Goal: Information Seeking & Learning: Understand process/instructions

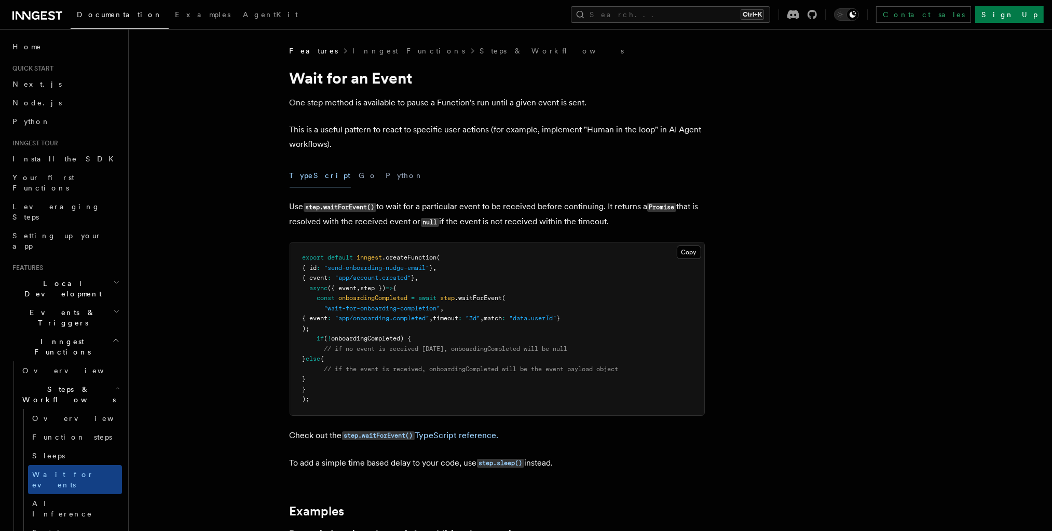
click at [293, 212] on p "Use step.waitForEvent() to wait for a particular event to be received before co…" at bounding box center [497, 214] width 415 height 30
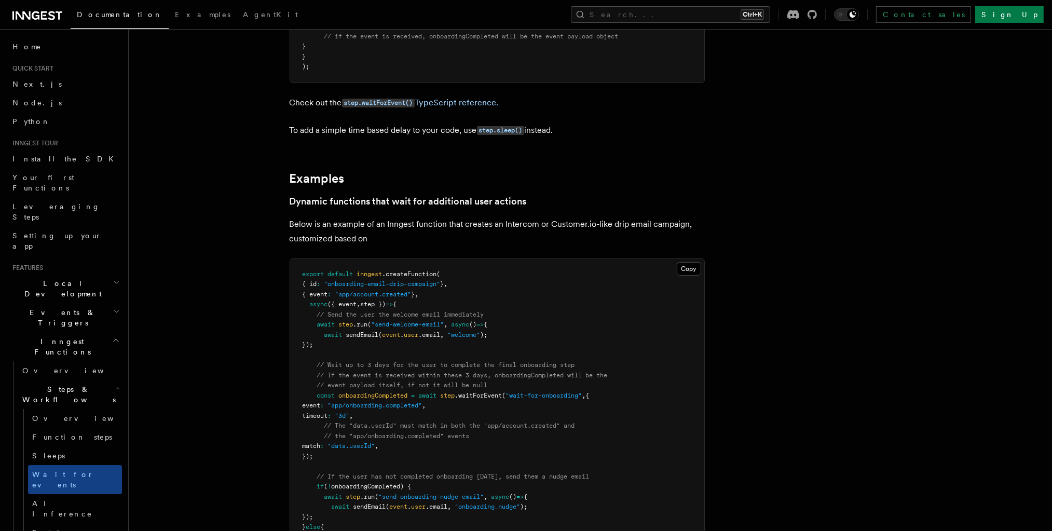
scroll to position [304, 0]
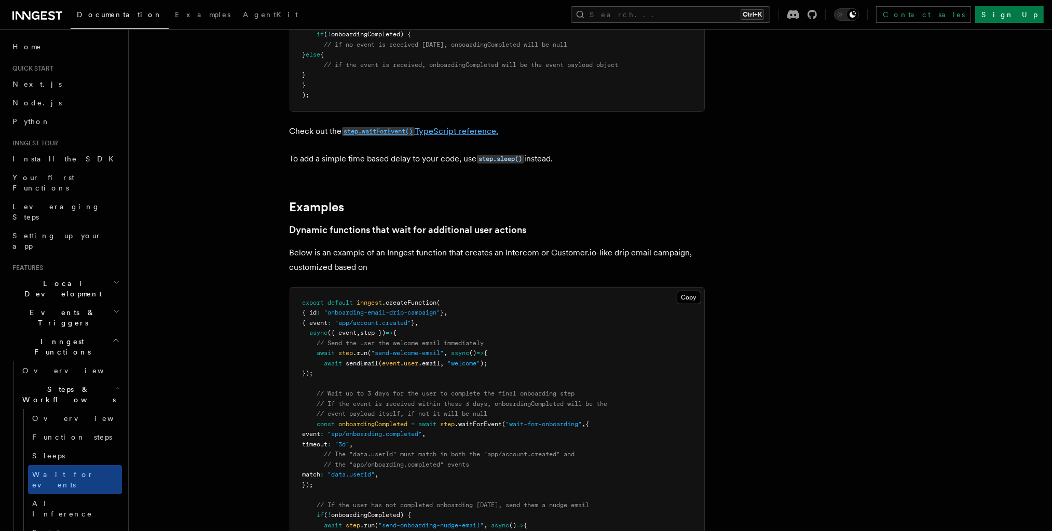
click at [387, 131] on code "step.waitForEvent()" at bounding box center [378, 131] width 73 height 9
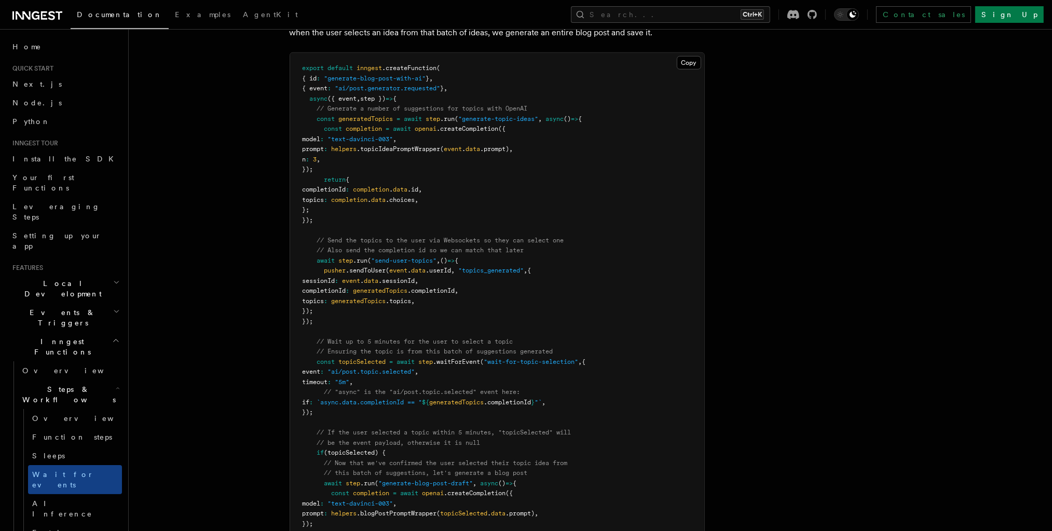
scroll to position [1047, 0]
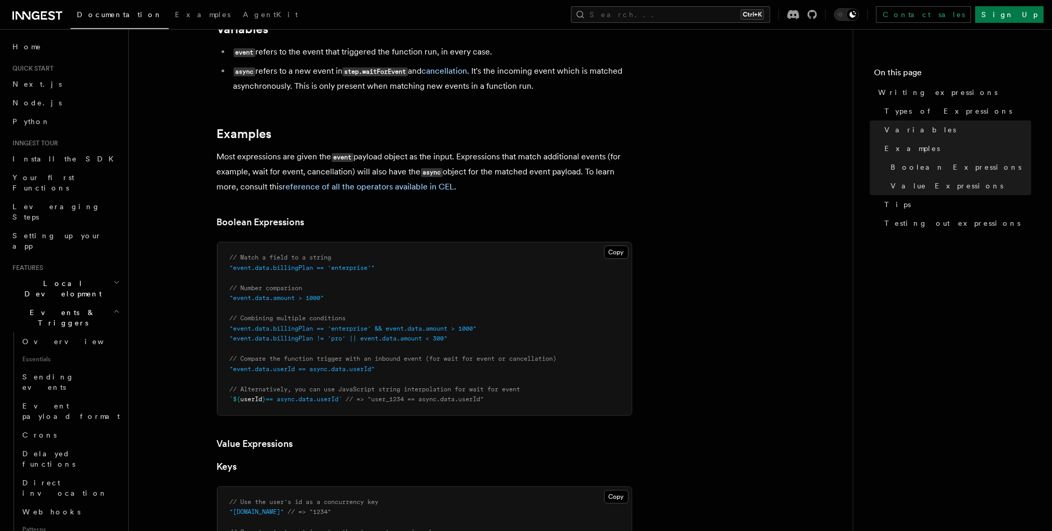
scroll to position [523, 0]
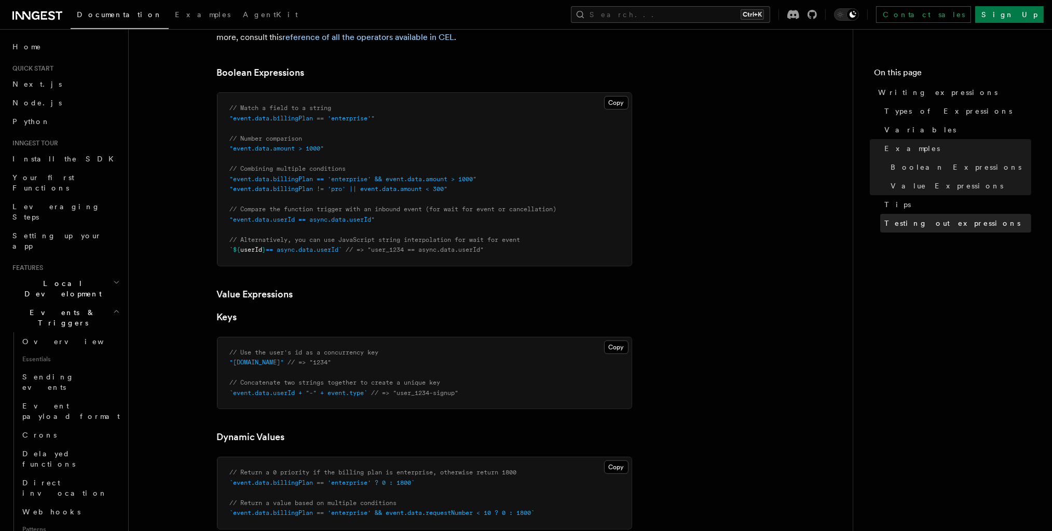
click at [892, 222] on span "Testing out expressions" at bounding box center [953, 223] width 136 height 10
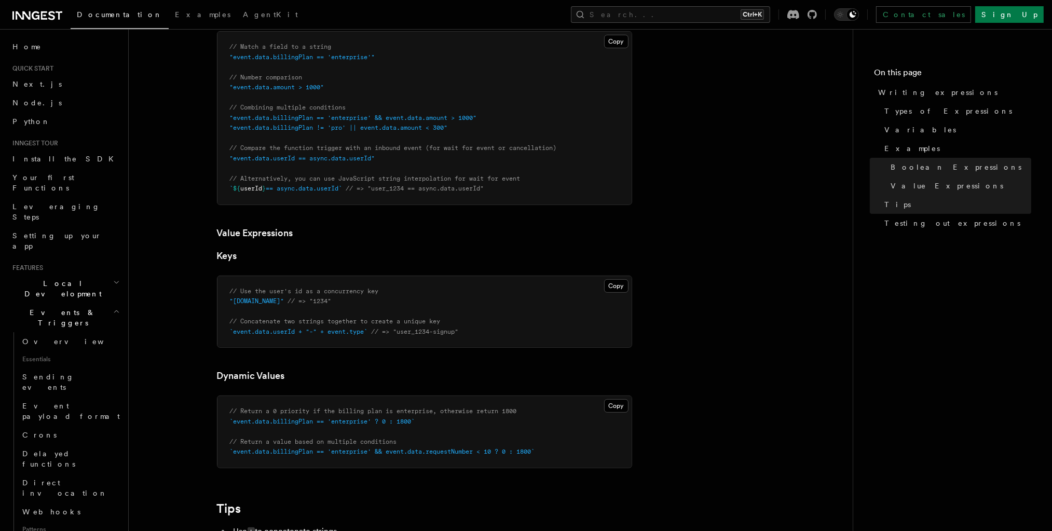
scroll to position [510, 0]
